Goal: Task Accomplishment & Management: Manage account settings

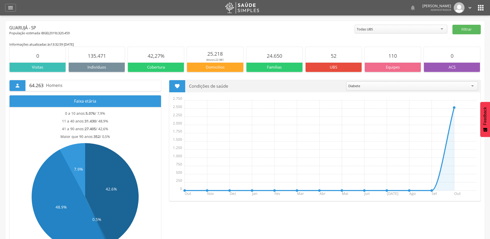
click at [244, 11] on img at bounding box center [242, 7] width 35 height 13
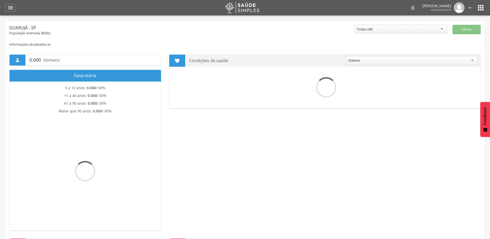
click at [480, 9] on icon "" at bounding box center [481, 8] width 8 height 8
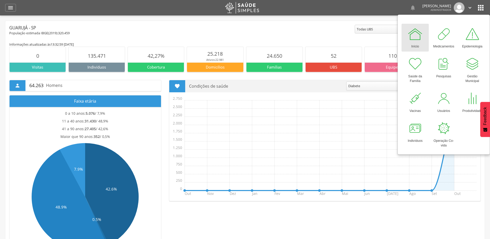
click at [341, 30] on div "Guarujá - SP" at bounding box center [182, 28] width 346 height 6
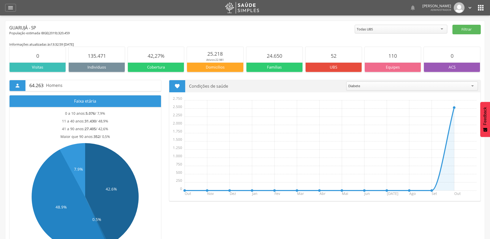
click at [470, 7] on icon "" at bounding box center [470, 8] width 6 height 6
click at [439, 30] on link "Sair" at bounding box center [452, 30] width 41 height 6
